Goal: Navigation & Orientation: Find specific page/section

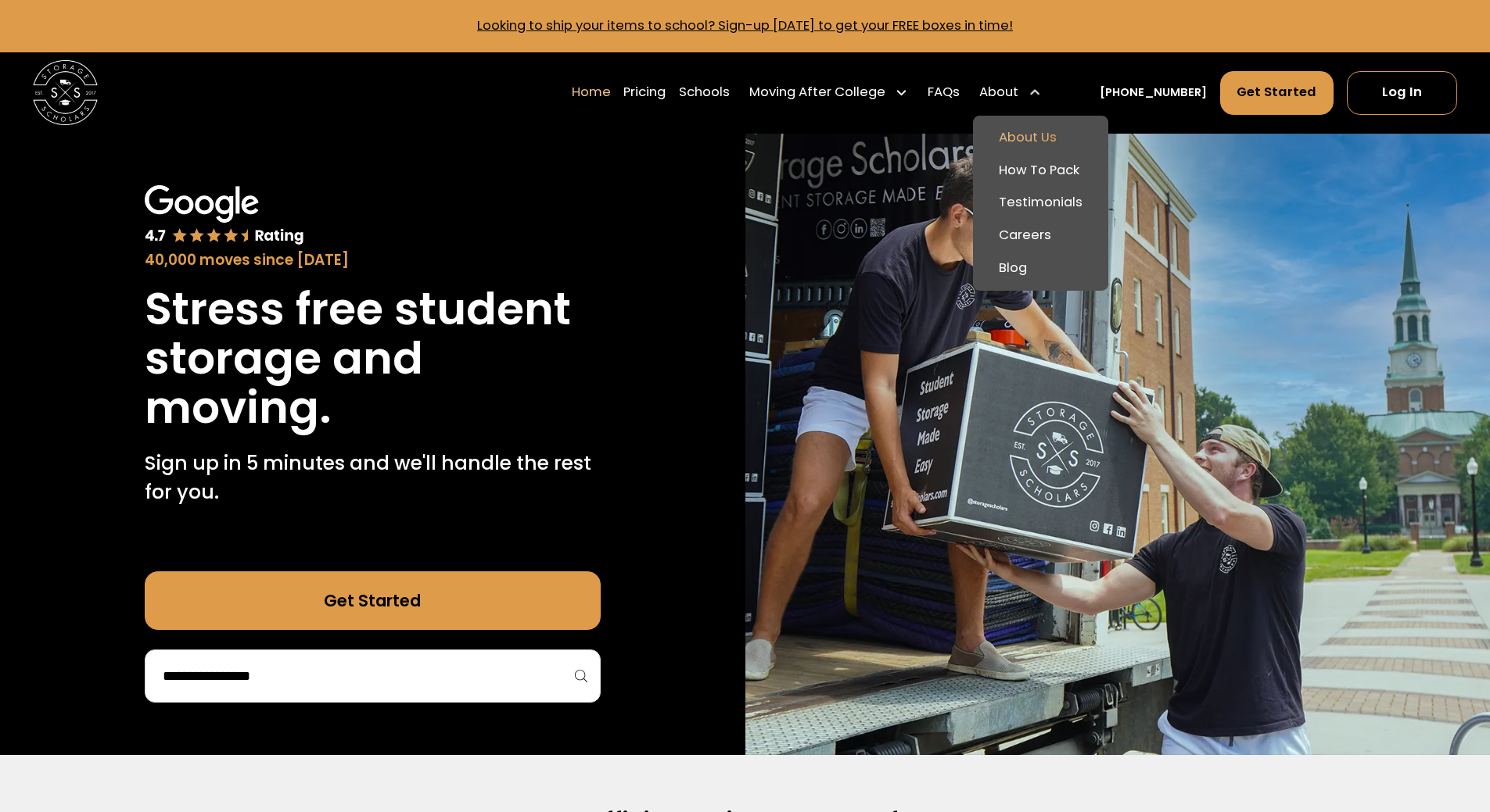
click at [1047, 130] on link "About Us" at bounding box center [1040, 139] width 123 height 33
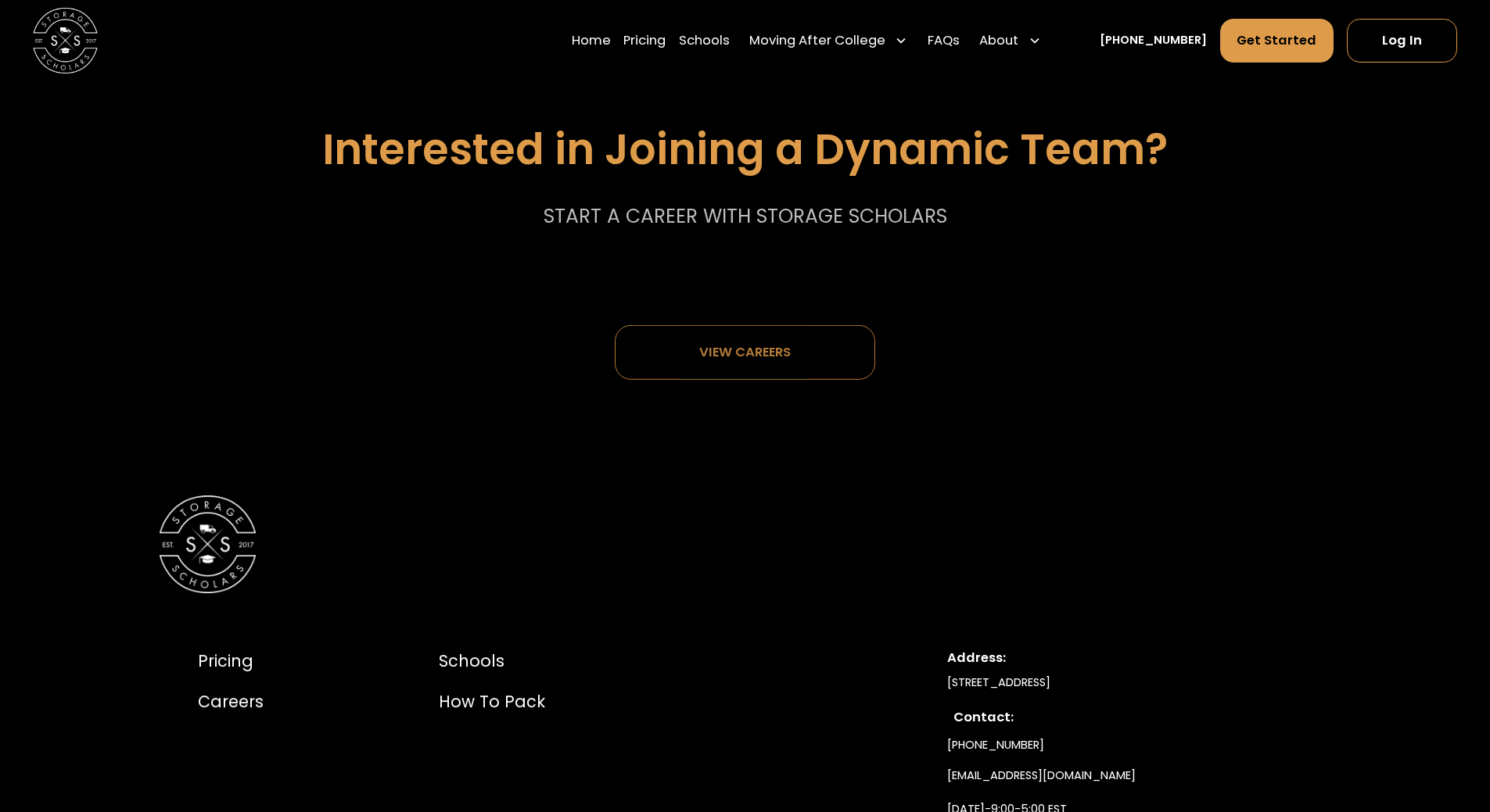
scroll to position [8521, 0]
